Goal: Navigation & Orientation: Find specific page/section

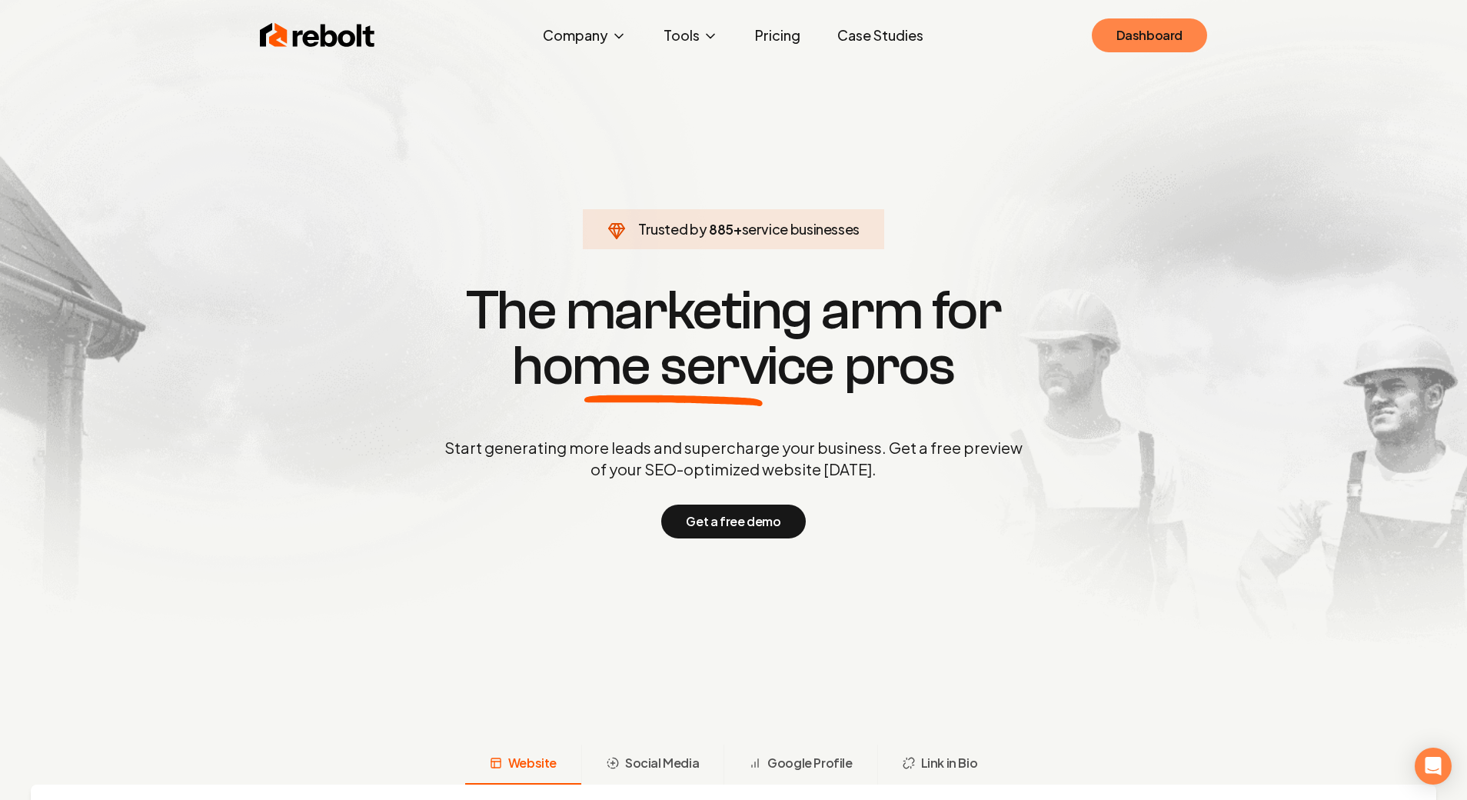
click at [1159, 46] on link "Dashboard" at bounding box center [1149, 35] width 115 height 34
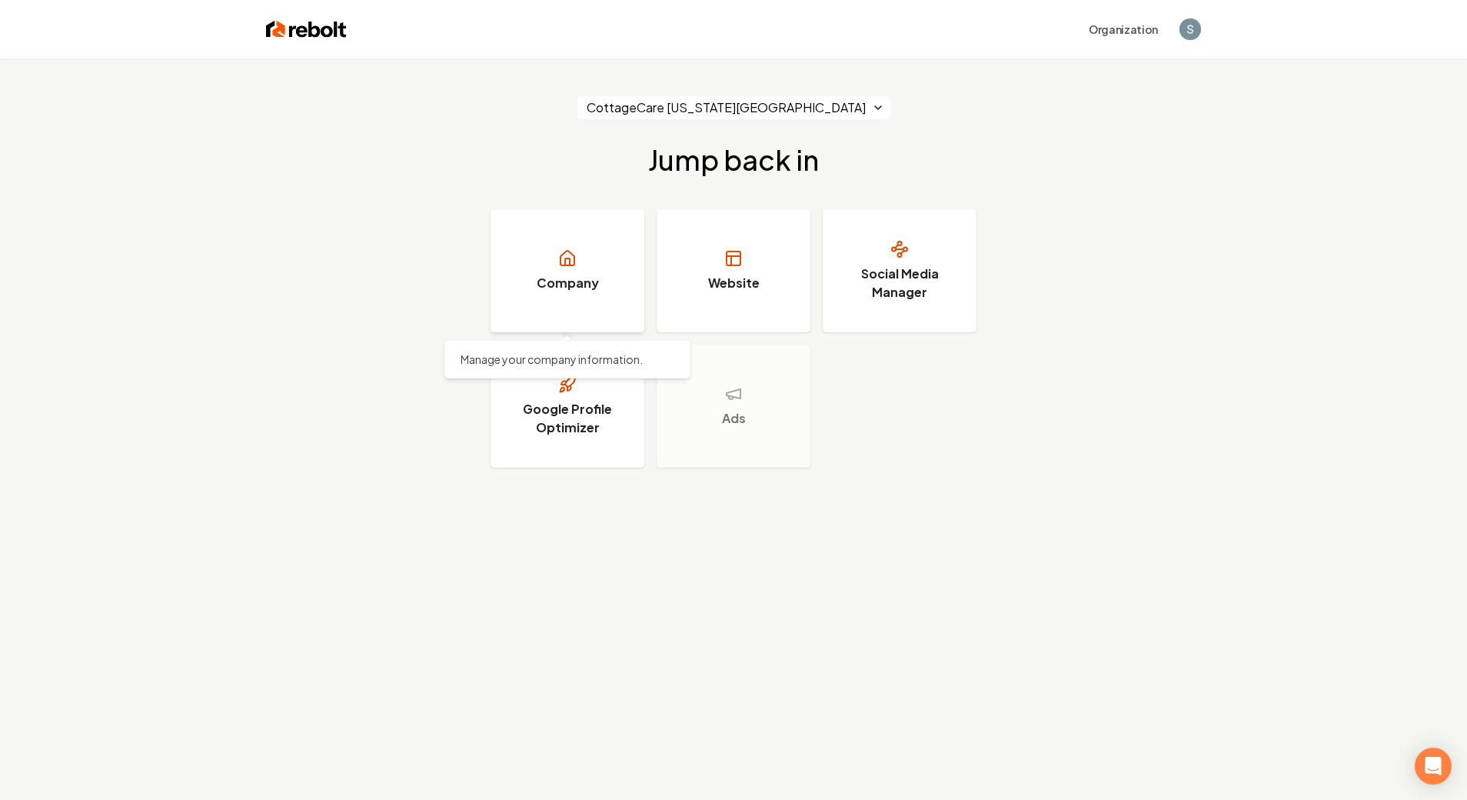
click at [559, 261] on icon at bounding box center [567, 258] width 18 height 18
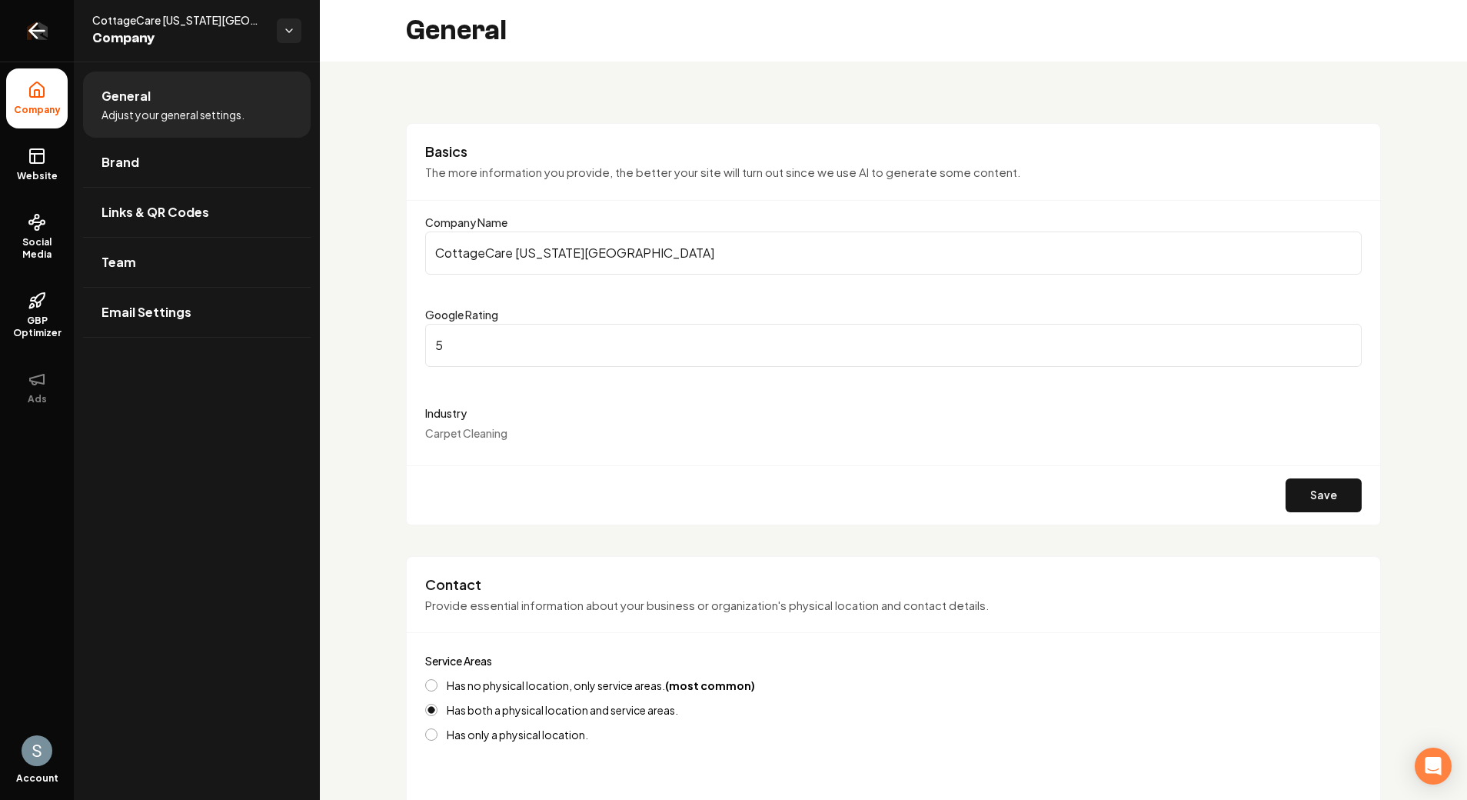
click at [39, 18] on link "Return to dashboard" at bounding box center [37, 31] width 74 height 62
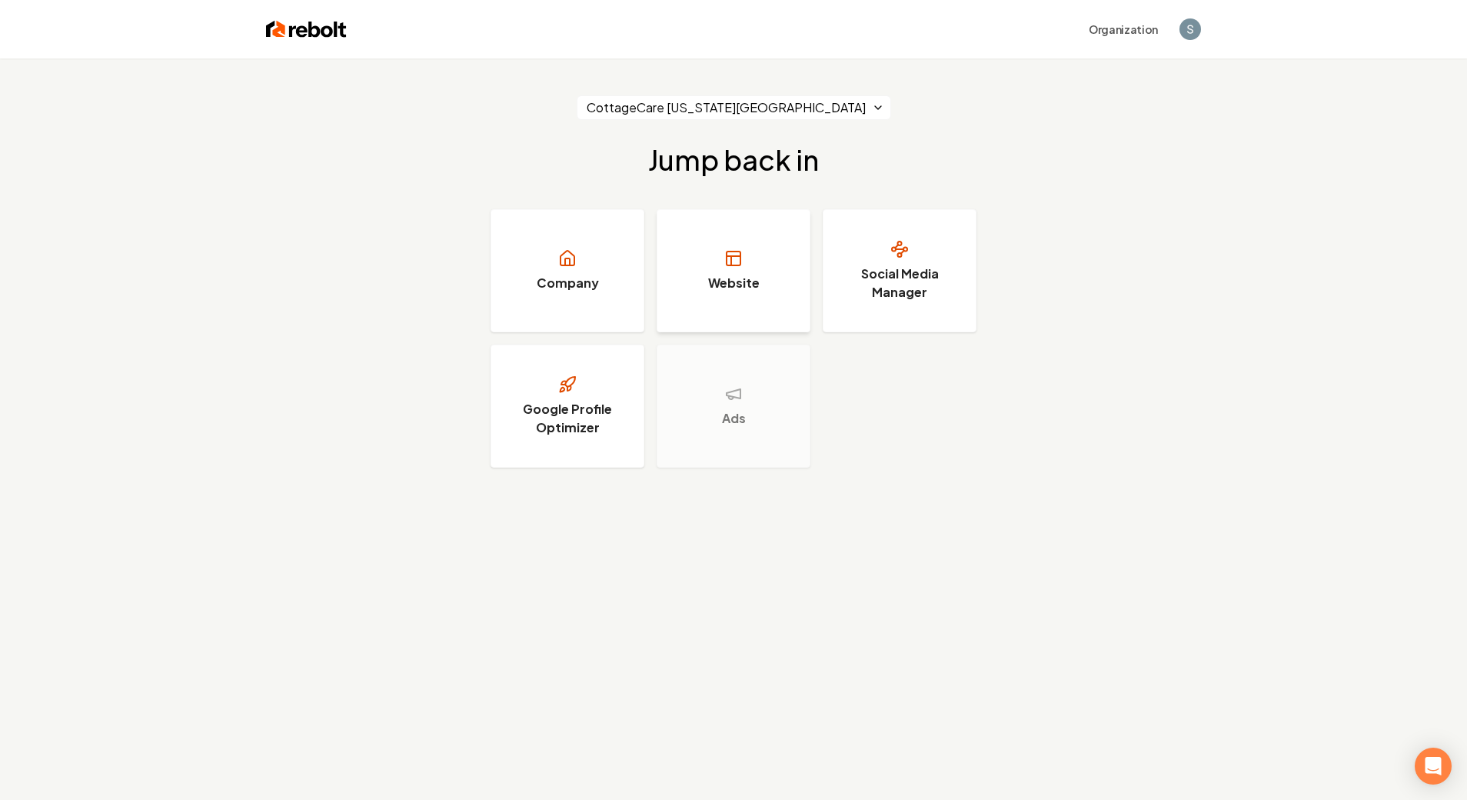
click at [704, 239] on link "Website" at bounding box center [734, 270] width 154 height 123
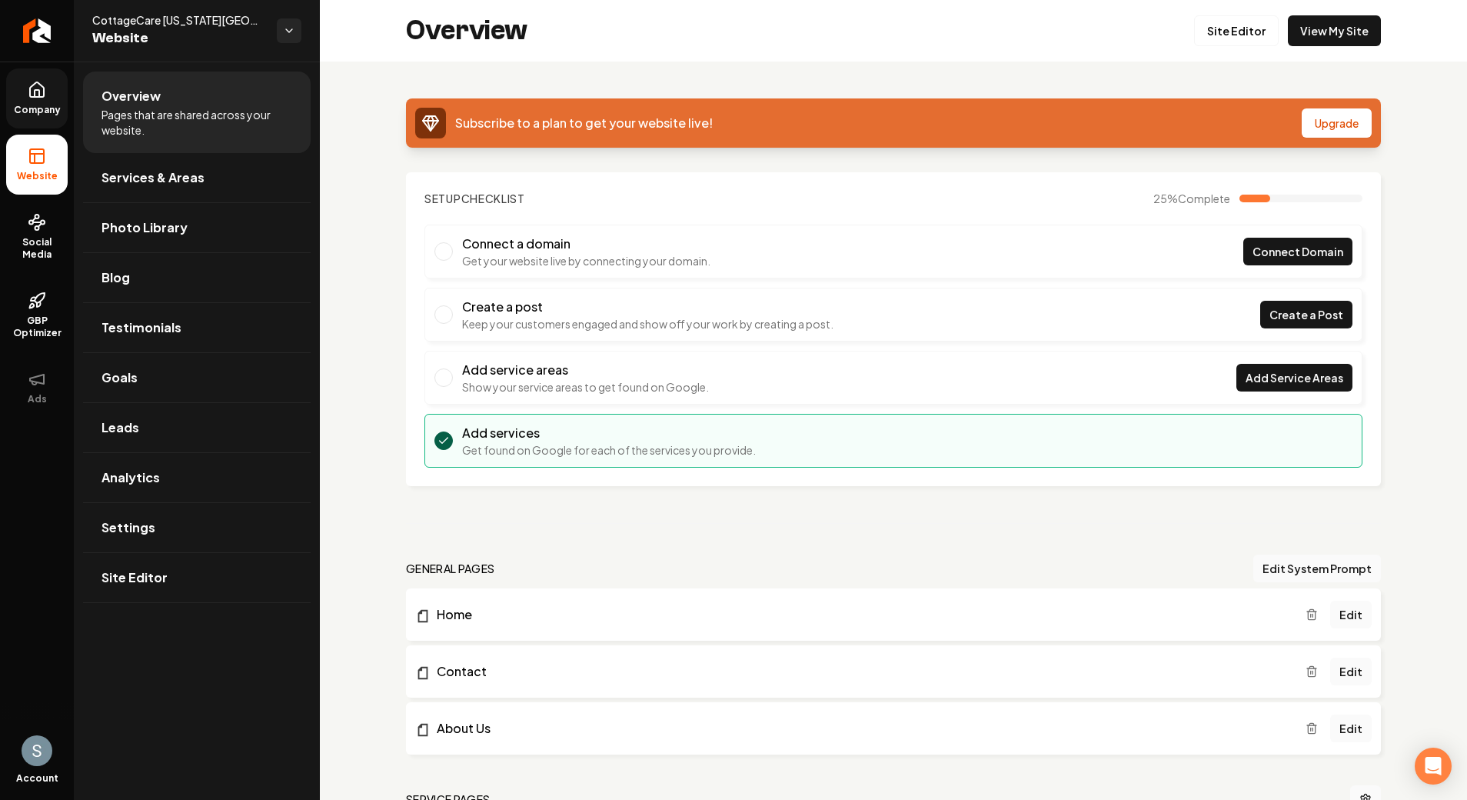
click at [31, 114] on span "Company" at bounding box center [37, 110] width 59 height 12
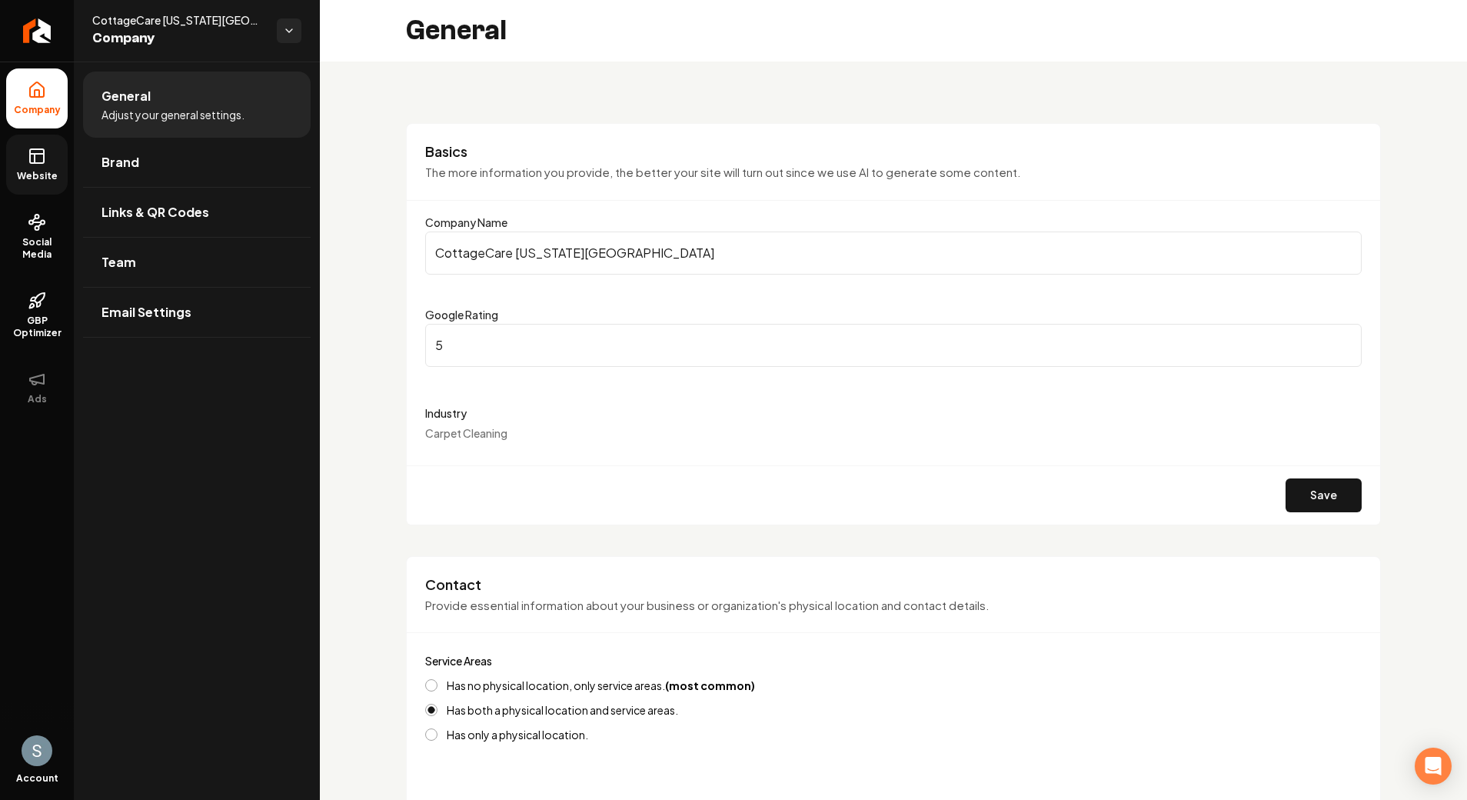
click at [32, 165] on icon at bounding box center [37, 156] width 18 height 18
